Goal: Information Seeking & Learning: Find specific fact

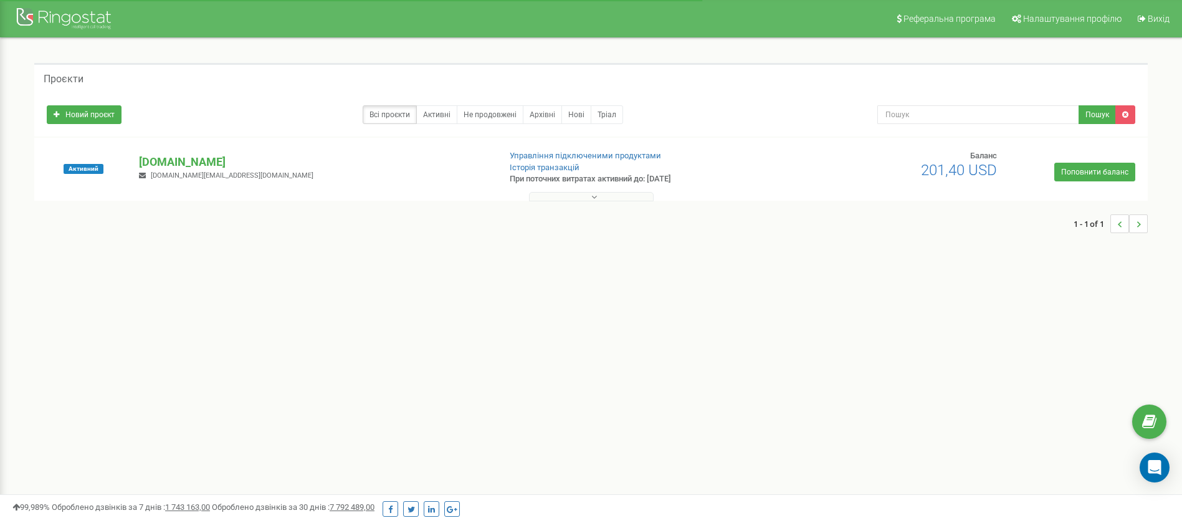
click at [600, 196] on button at bounding box center [591, 196] width 125 height 9
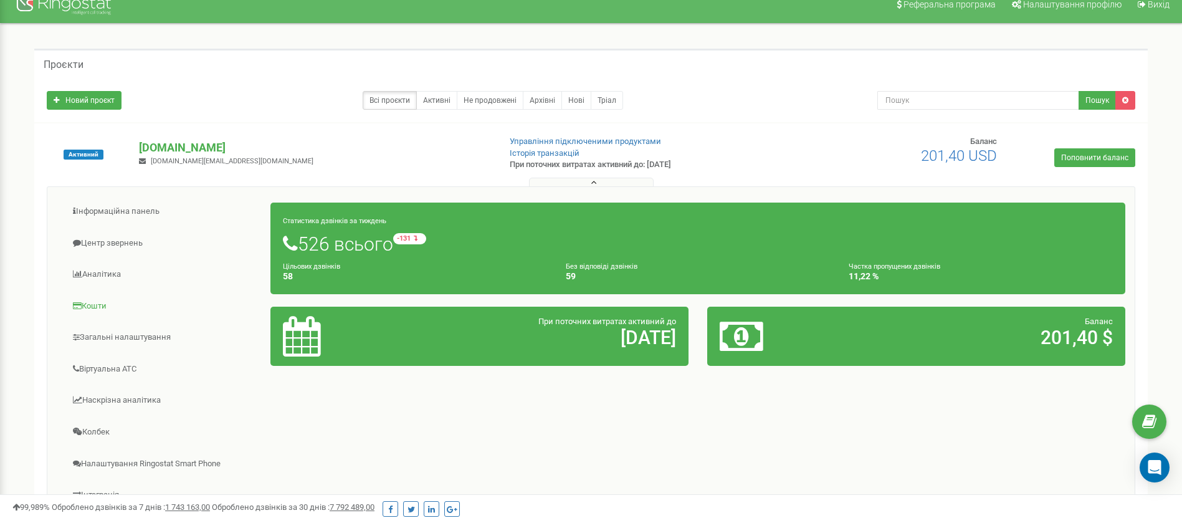
scroll to position [93, 0]
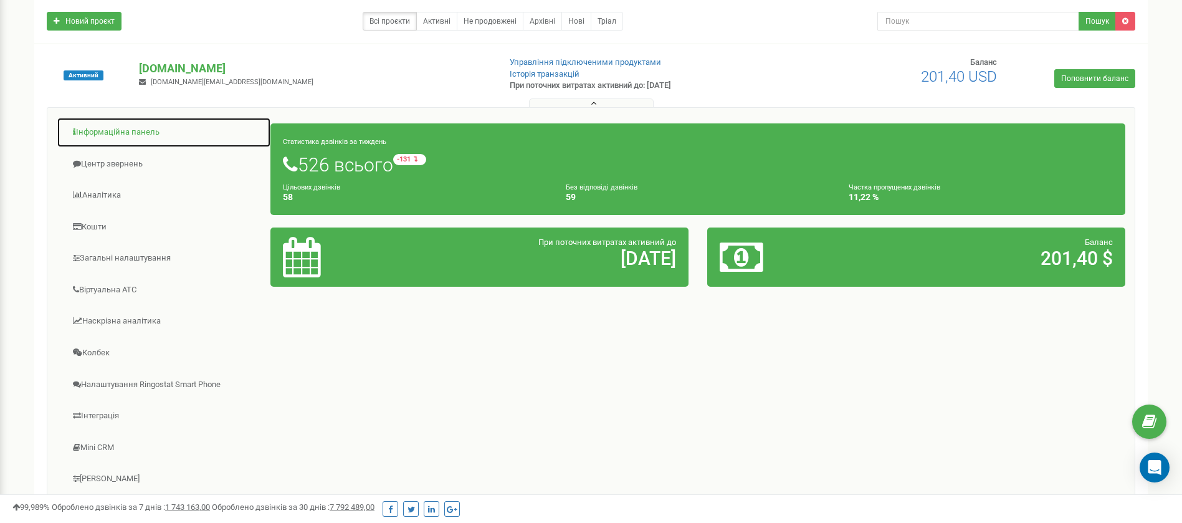
click at [122, 136] on link "Інформаційна панель" at bounding box center [164, 132] width 214 height 31
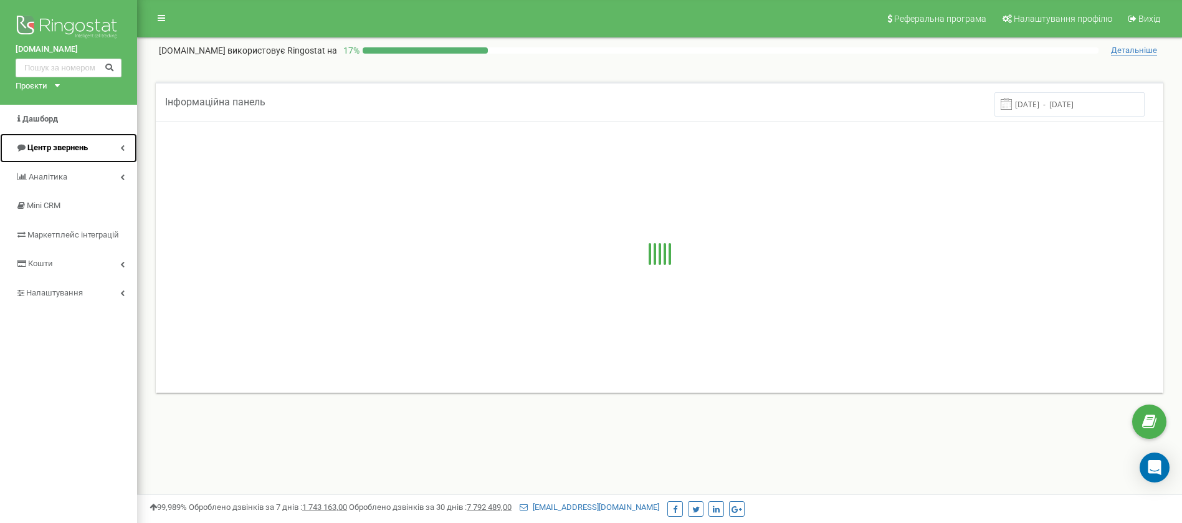
click at [83, 143] on span "Центр звернень" at bounding box center [57, 147] width 60 height 9
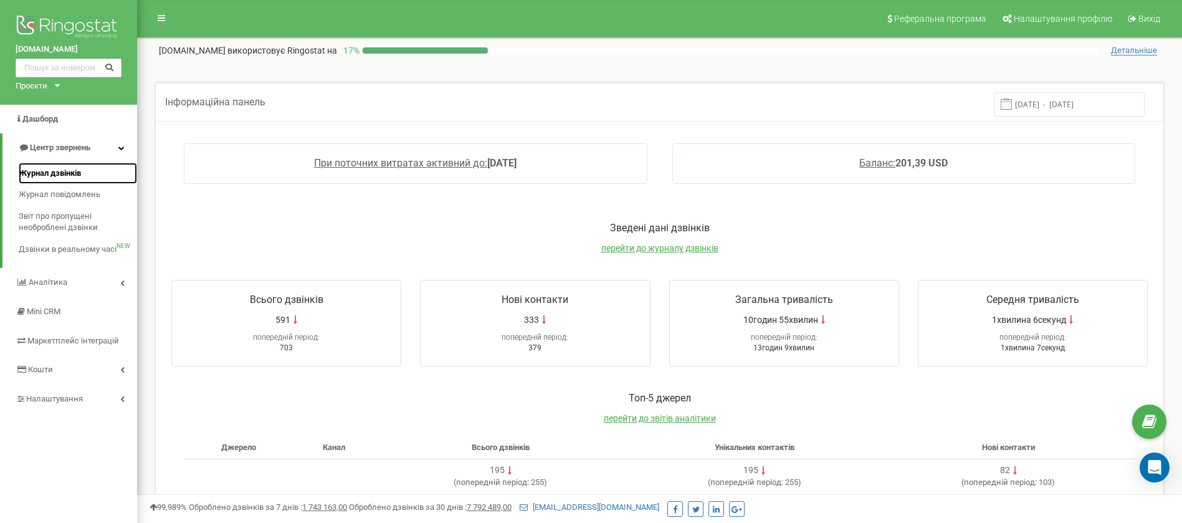
click at [75, 179] on link "Журнал дзвінків" at bounding box center [78, 174] width 118 height 22
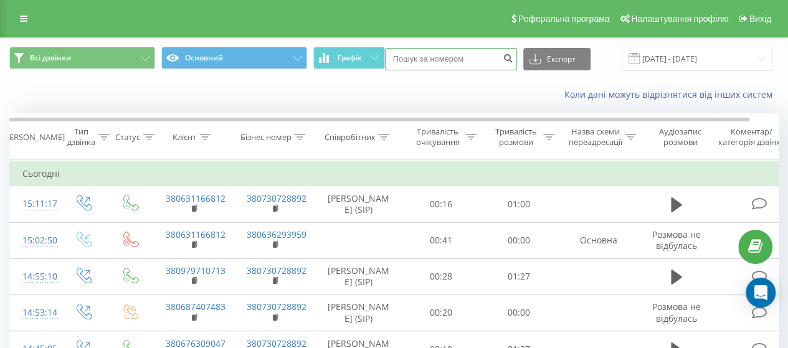
click at [410, 58] on input at bounding box center [451, 59] width 132 height 22
click at [107, 328] on td at bounding box center [85, 313] width 50 height 36
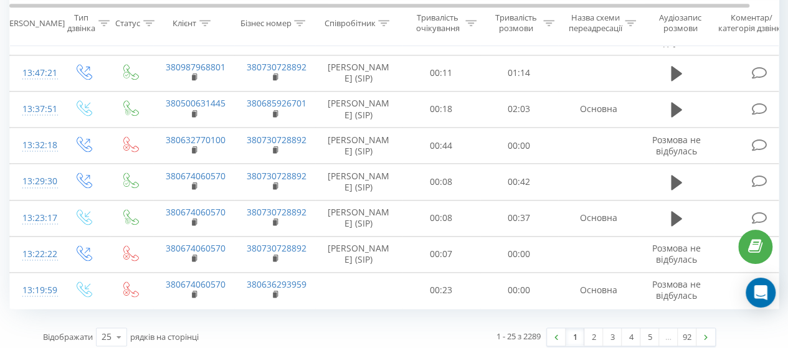
scroll to position [785, 0]
click at [120, 330] on icon at bounding box center [119, 336] width 19 height 24
click at [113, 313] on span "100" at bounding box center [109, 318] width 15 height 12
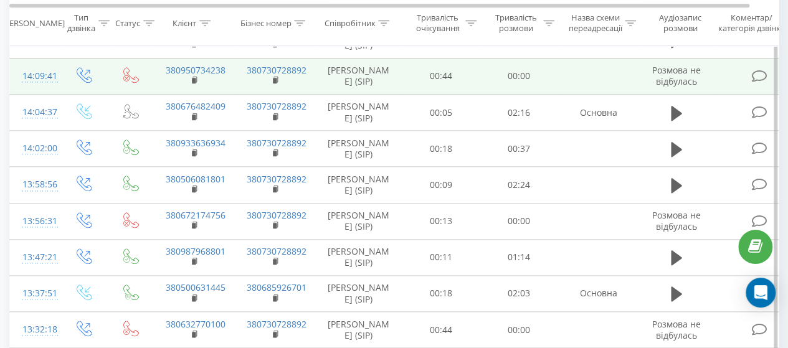
scroll to position [598, 0]
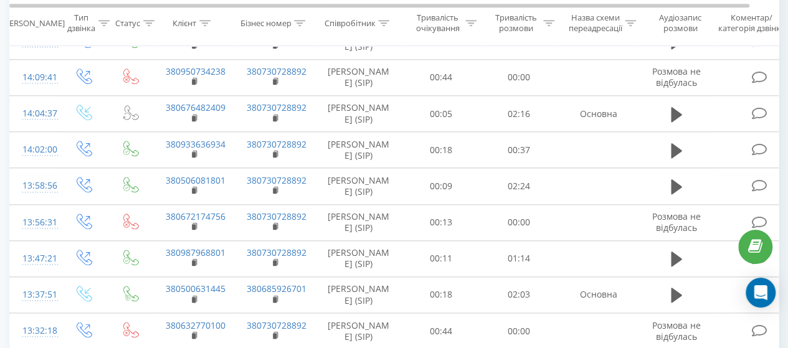
click at [202, 24] on icon at bounding box center [204, 23] width 11 height 6
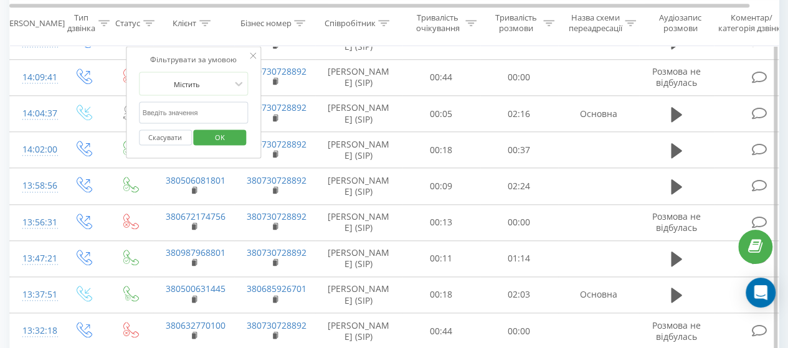
click at [189, 110] on input "text" at bounding box center [194, 113] width 110 height 22
type input "3666"
click button "OK" at bounding box center [220, 138] width 53 height 16
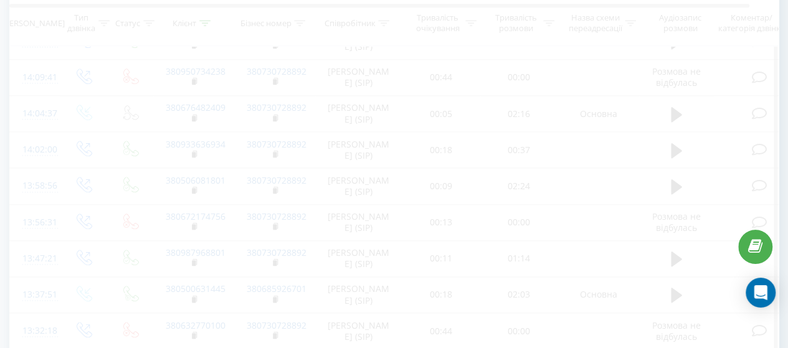
scroll to position [138, 0]
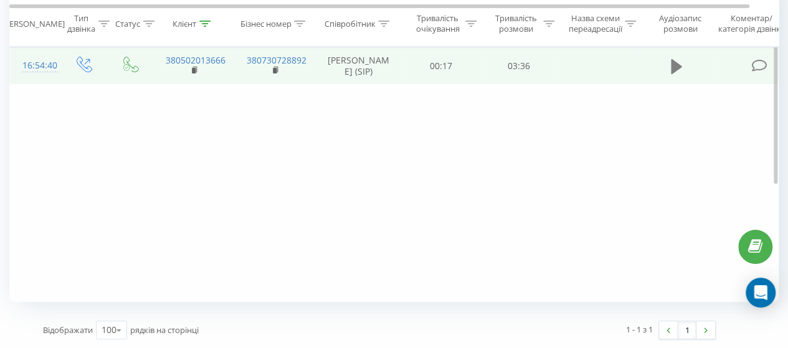
click at [681, 65] on icon at bounding box center [676, 66] width 11 height 15
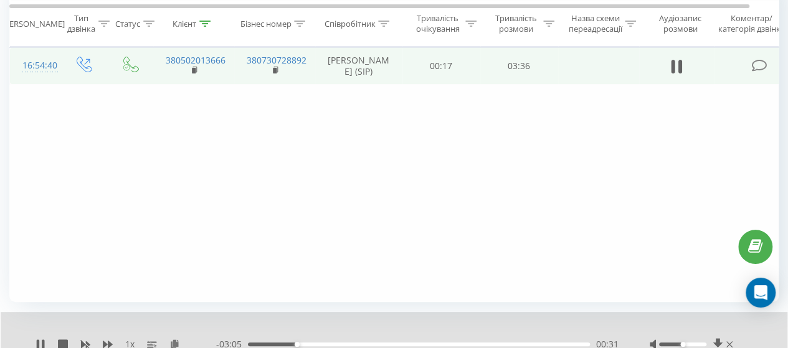
click at [333, 343] on div "00:31" at bounding box center [419, 345] width 342 height 4
click at [361, 343] on div "00:56" at bounding box center [419, 345] width 342 height 4
click at [398, 343] on div "01:35" at bounding box center [419, 345] width 342 height 4
click at [430, 344] on div "01:55" at bounding box center [419, 345] width 342 height 4
click at [430, 347] on div "- 03:36 00:00 00:00" at bounding box center [417, 344] width 403 height 12
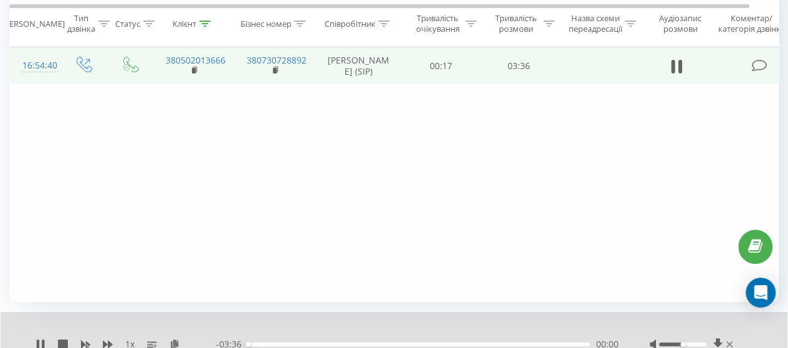
click at [446, 344] on div "00:00" at bounding box center [419, 345] width 342 height 4
click at [39, 346] on icon at bounding box center [38, 345] width 2 height 10
click at [38, 338] on div "1 x" at bounding box center [126, 344] width 181 height 12
click at [36, 343] on icon at bounding box center [41, 345] width 10 height 10
click at [556, 345] on div "03:24" at bounding box center [419, 345] width 342 height 4
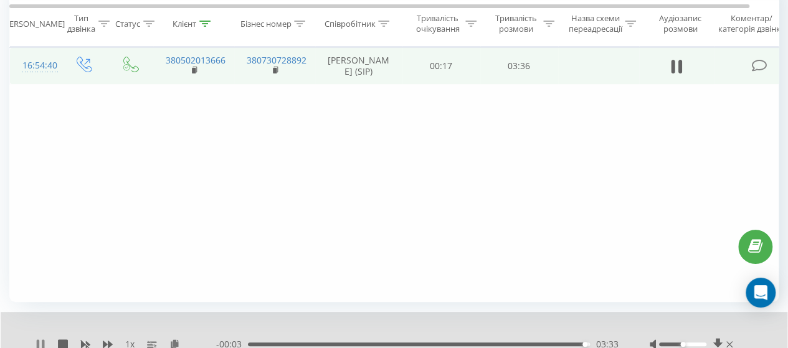
click at [42, 343] on icon at bounding box center [41, 345] width 10 height 10
